Goal: Navigation & Orientation: Find specific page/section

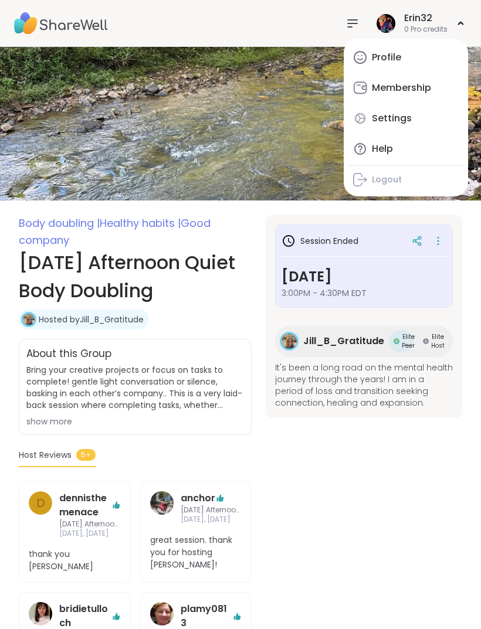
click at [341, 26] on nav at bounding box center [352, 23] width 23 height 23
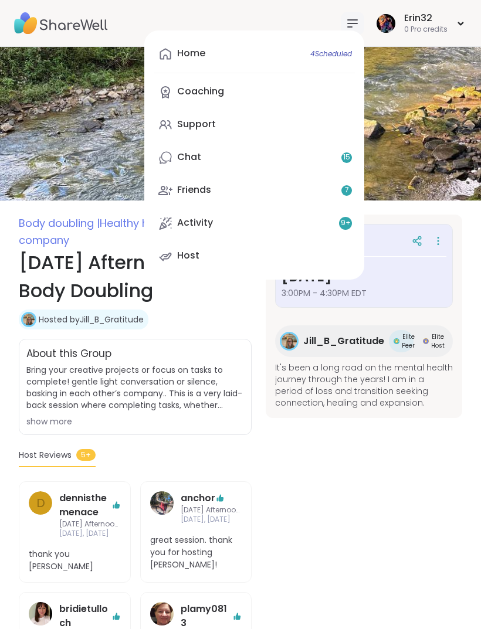
click at [327, 59] on link "Home 4 Scheduled" at bounding box center [254, 54] width 201 height 28
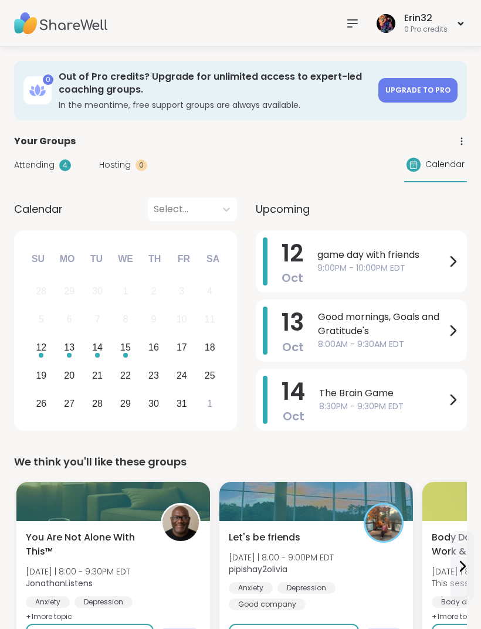
click at [456, 141] on icon at bounding box center [461, 141] width 11 height 11
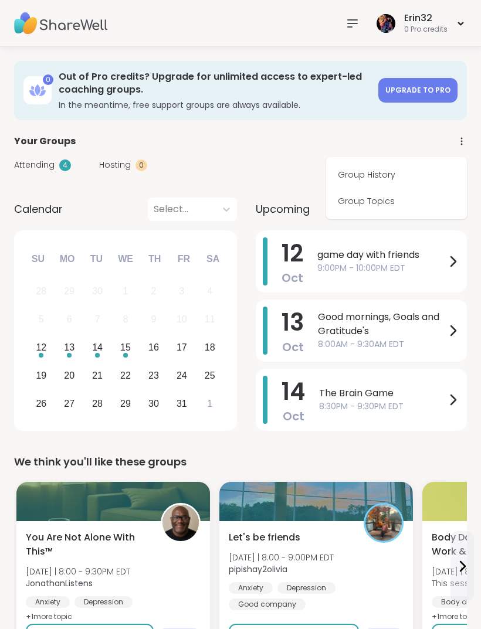
click at [412, 167] on link "Group History" at bounding box center [396, 175] width 131 height 26
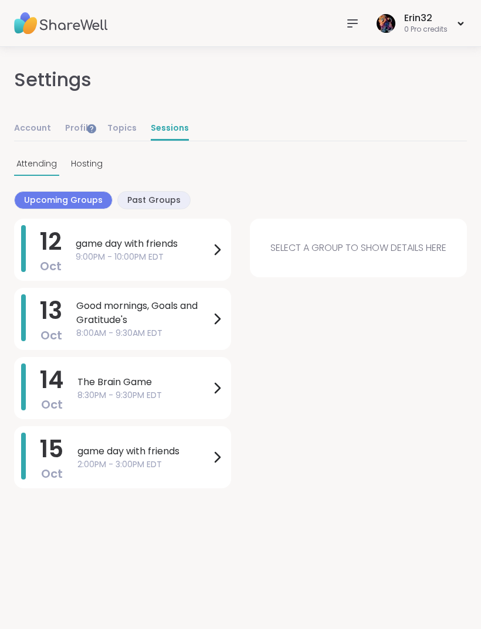
click at [214, 249] on icon at bounding box center [217, 250] width 14 height 14
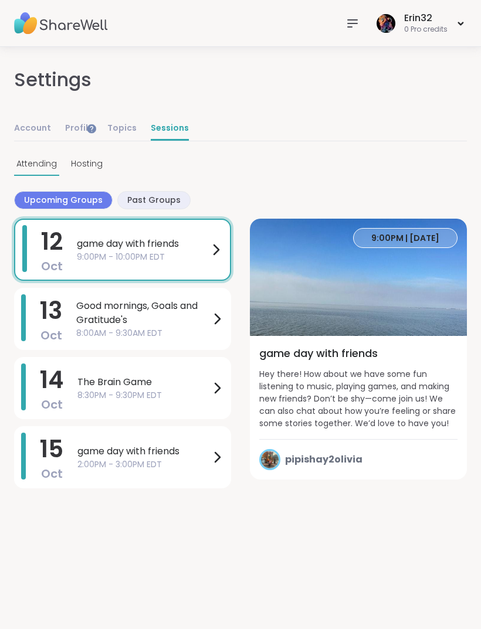
click at [199, 455] on span "game day with friends" at bounding box center [143, 452] width 133 height 14
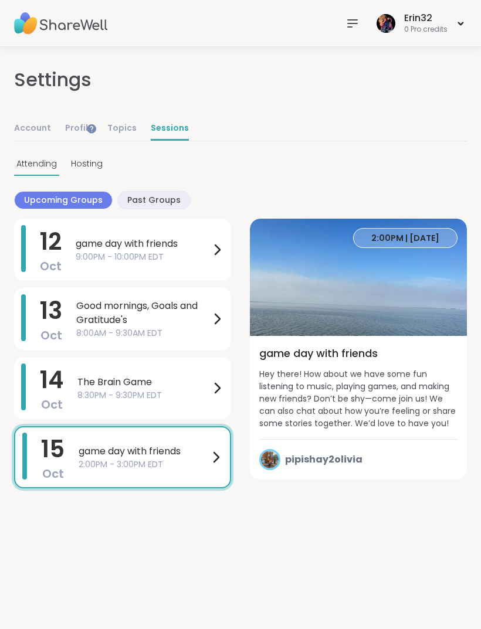
click at [209, 318] on span "Good mornings, Goals and Gratitude's" at bounding box center [143, 313] width 134 height 28
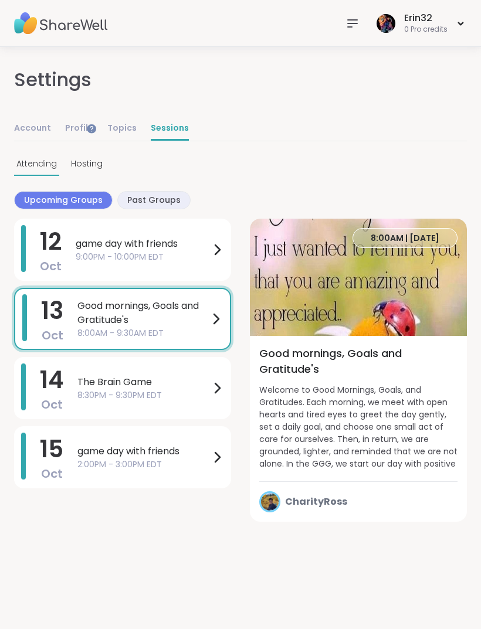
click at [202, 376] on span "The Brain Game" at bounding box center [143, 382] width 133 height 14
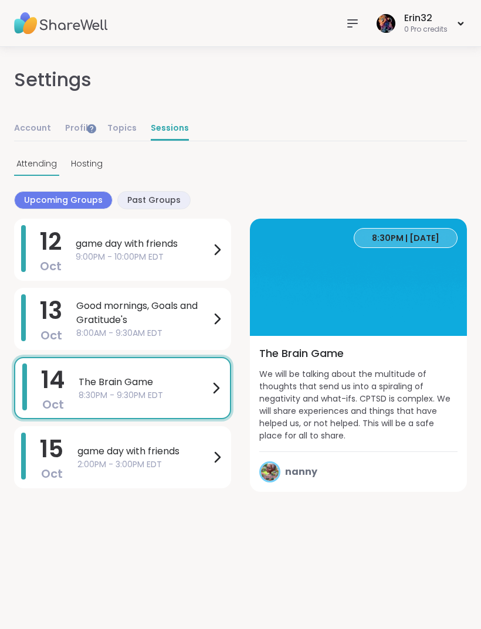
click at [418, 137] on div "Account Profile Topics Sessions" at bounding box center [240, 129] width 453 height 24
click at [200, 246] on span "game day with friends" at bounding box center [143, 244] width 134 height 14
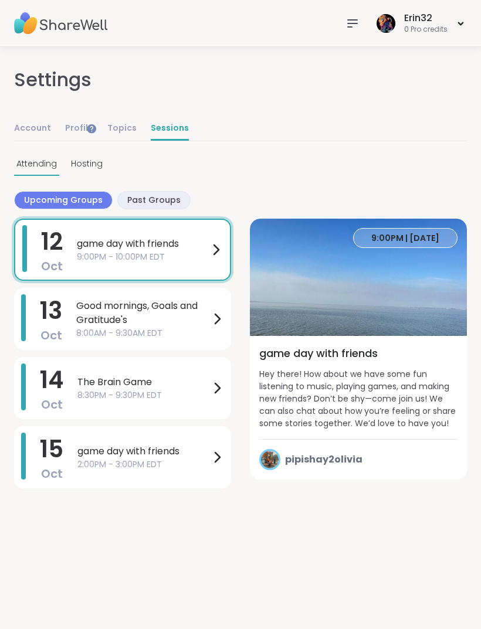
click at [380, 301] on img at bounding box center [358, 277] width 217 height 117
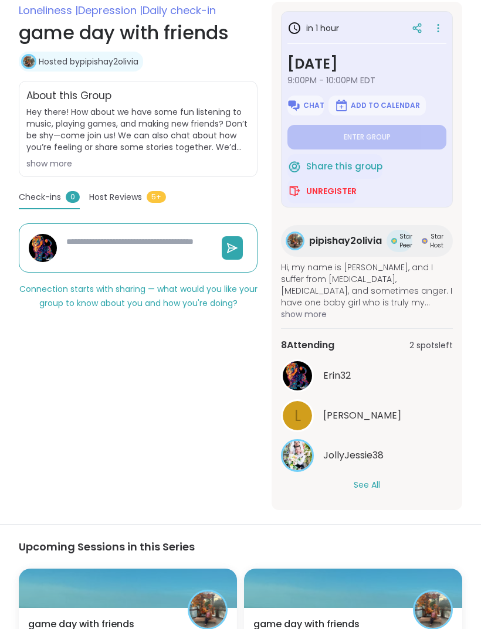
scroll to position [212, 0]
click at [367, 480] on button "See All" at bounding box center [367, 486] width 26 height 12
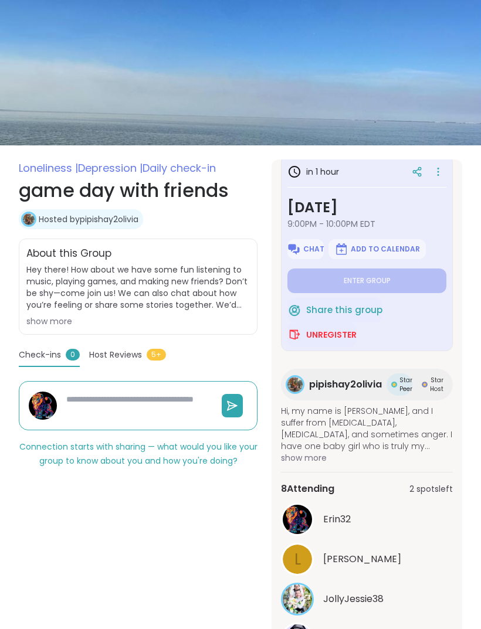
scroll to position [0, 0]
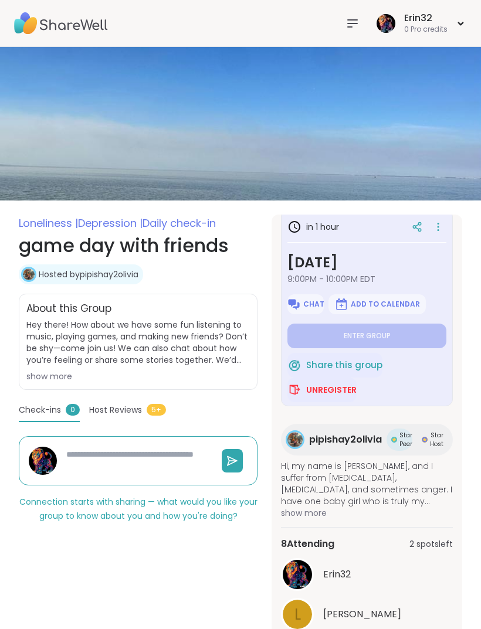
click at [458, 26] on div "Erin32 0 Pro credits" at bounding box center [420, 23] width 93 height 28
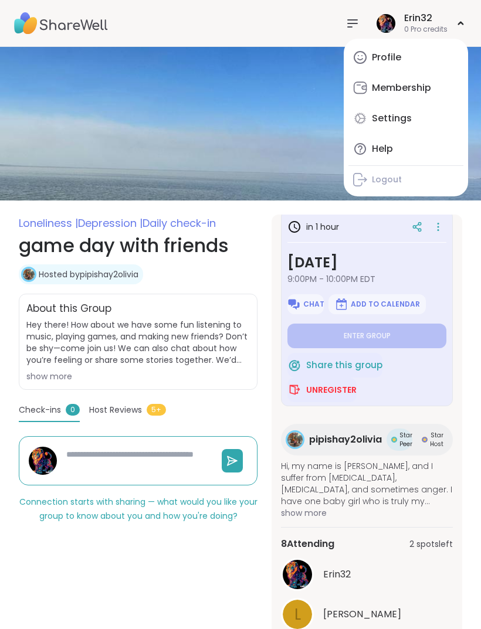
click at [408, 63] on link "Profile" at bounding box center [405, 57] width 115 height 28
type textarea "*"
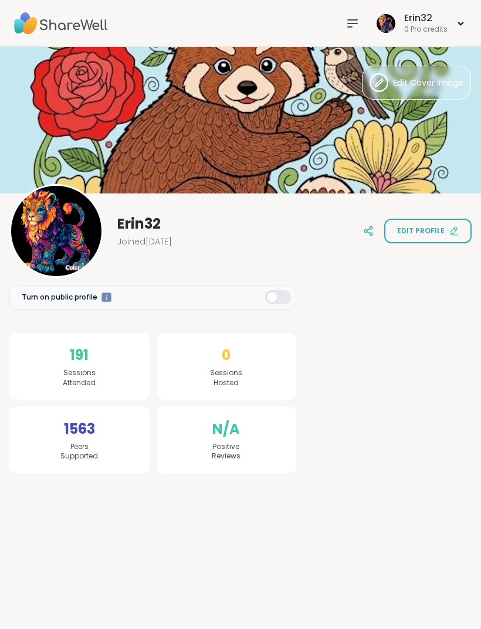
click at [73, 28] on img at bounding box center [61, 23] width 94 height 41
